Goal: Information Seeking & Learning: Learn about a topic

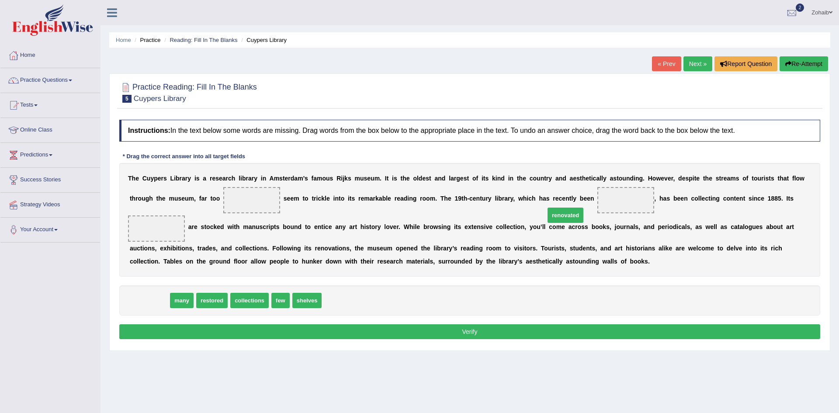
drag, startPoint x: 143, startPoint y: 283, endPoint x: 560, endPoint y: 198, distance: 424.8
drag, startPoint x: 246, startPoint y: 287, endPoint x: 543, endPoint y: 136, distance: 332.9
click at [251, 293] on span "few" at bounding box center [242, 300] width 18 height 15
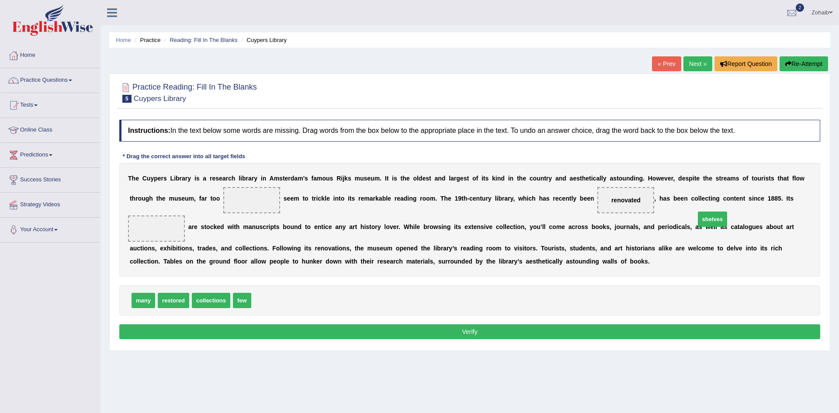
drag, startPoint x: 258, startPoint y: 285, endPoint x: 702, endPoint y: 203, distance: 451.5
click at [702, 212] on span "shelves" at bounding box center [713, 219] width 30 height 15
drag, startPoint x: 266, startPoint y: 285, endPoint x: 749, endPoint y: 158, distance: 499.0
click at [749, 169] on span "shelves" at bounding box center [756, 176] width 30 height 15
drag, startPoint x: 264, startPoint y: 285, endPoint x: 726, endPoint y: 192, distance: 471.7
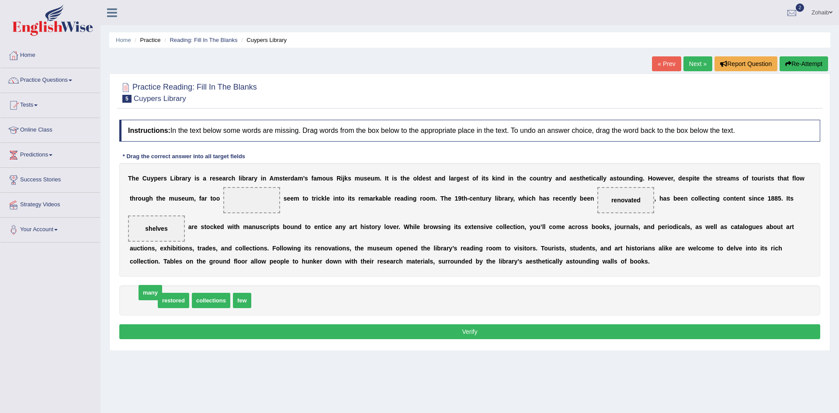
drag, startPoint x: 145, startPoint y: 292, endPoint x: 192, endPoint y: 223, distance: 83.3
click at [226, 285] on div "restored collections few" at bounding box center [469, 300] width 701 height 30
click at [481, 324] on button "Verify" at bounding box center [469, 331] width 701 height 15
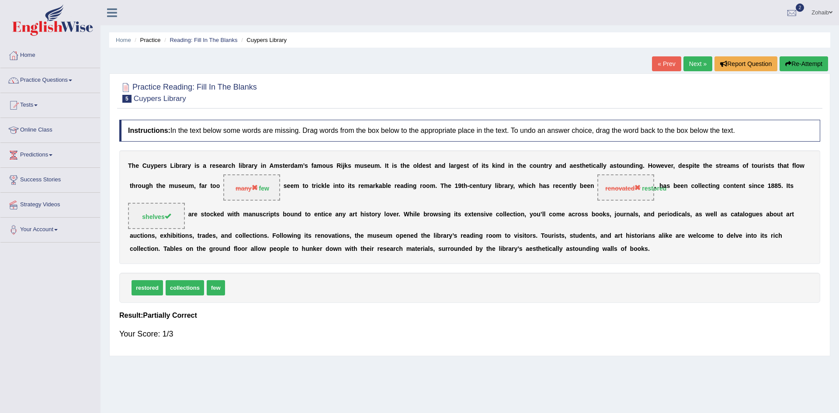
click at [794, 64] on button "Re-Attempt" at bounding box center [804, 63] width 49 height 15
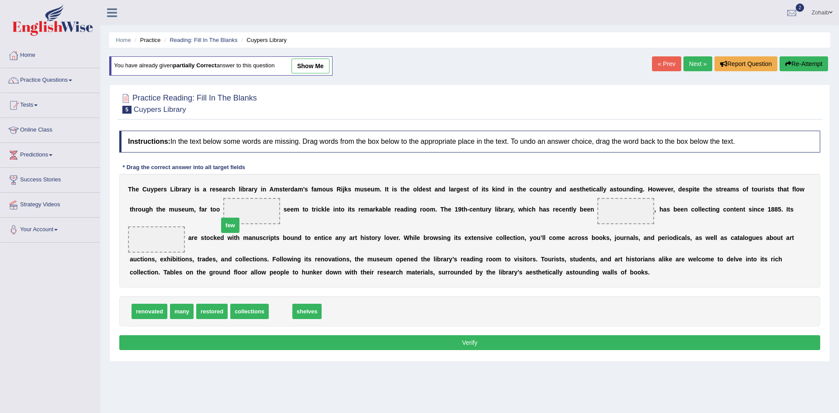
drag, startPoint x: 268, startPoint y: 304, endPoint x: 216, endPoint y: 217, distance: 101.2
drag, startPoint x: 268, startPoint y: 302, endPoint x: 297, endPoint y: 266, distance: 46.6
click at [303, 268] on span "shelves" at bounding box center [318, 275] width 30 height 15
drag, startPoint x: 239, startPoint y: 299, endPoint x: 753, endPoint y: 209, distance: 522.2
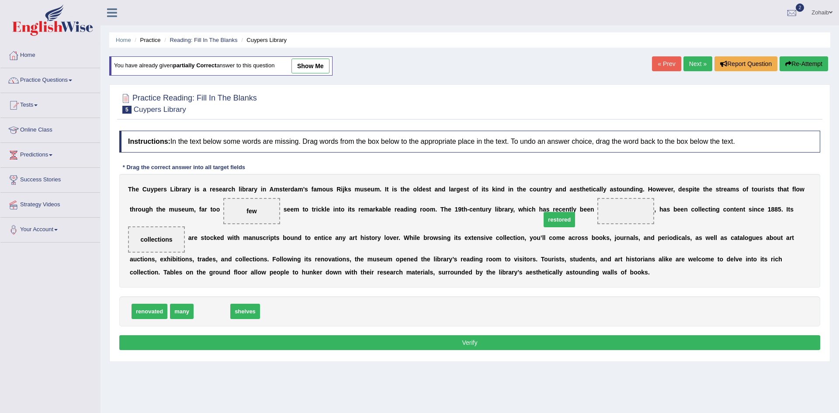
drag, startPoint x: 214, startPoint y: 297, endPoint x: 554, endPoint y: 205, distance: 352.0
click at [405, 335] on button "Verify" at bounding box center [469, 342] width 701 height 15
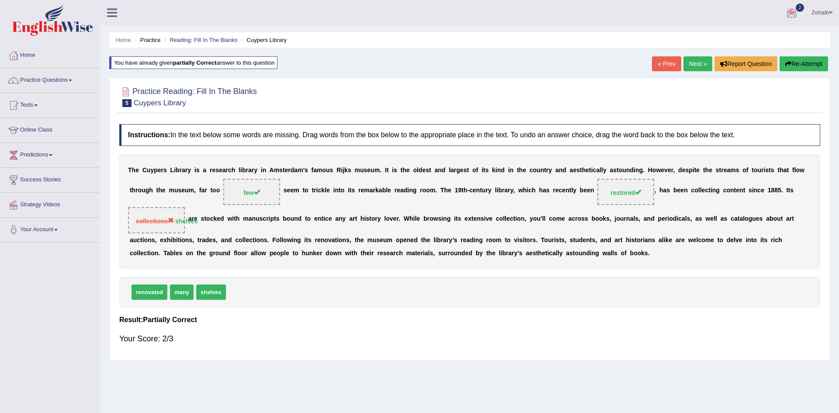
click at [699, 68] on link "Next »" at bounding box center [698, 63] width 29 height 15
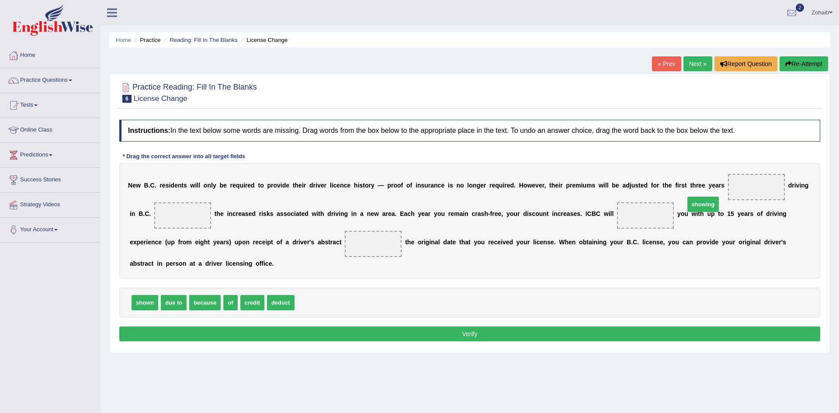
drag, startPoint x: 310, startPoint y: 288, endPoint x: 700, endPoint y: 190, distance: 403.0
drag, startPoint x: 201, startPoint y: 293, endPoint x: 171, endPoint y: 231, distance: 68.2
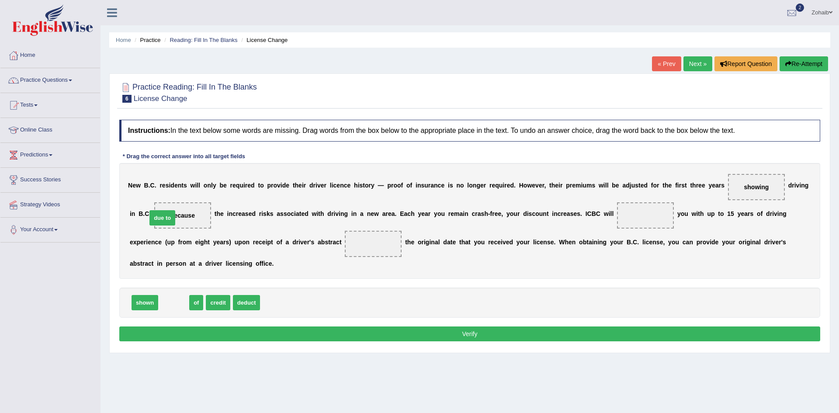
drag, startPoint x: 174, startPoint y: 292, endPoint x: 162, endPoint y: 207, distance: 85.6
drag, startPoint x: 171, startPoint y: 288, endPoint x: 285, endPoint y: 250, distance: 119.7
drag, startPoint x: 205, startPoint y: 291, endPoint x: 184, endPoint y: 310, distance: 28.1
drag, startPoint x: 167, startPoint y: 293, endPoint x: 587, endPoint y: 209, distance: 428.4
click at [363, 327] on button "Verify" at bounding box center [469, 334] width 701 height 15
